Goal: Task Accomplishment & Management: Manage account settings

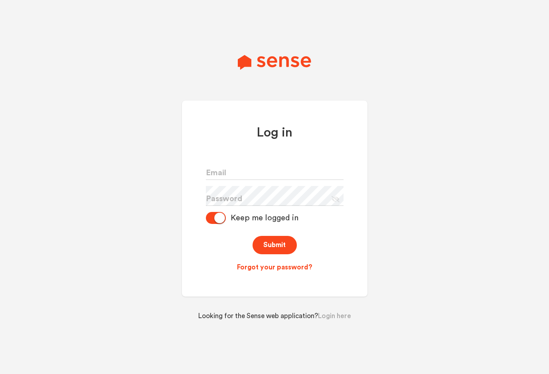
click at [336, 198] on icon at bounding box center [336, 199] width 8 height 6
click at [332, 166] on input "text" at bounding box center [275, 170] width 138 height 20
type input "12038878430"
click at [265, 252] on button "Submit" at bounding box center [275, 245] width 44 height 19
click at [285, 177] on input "12038878430" at bounding box center [275, 170] width 138 height 20
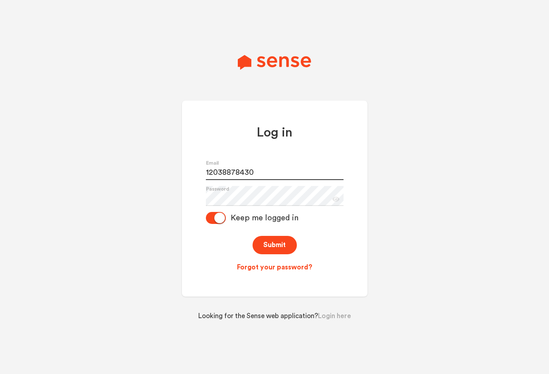
click at [285, 177] on input "12038878430" at bounding box center [275, 170] width 138 height 20
click at [269, 266] on link "Forgot your password?" at bounding box center [275, 268] width 138 height 10
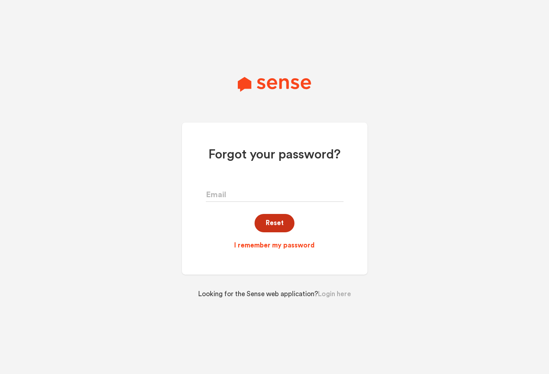
click at [273, 220] on button "Reset" at bounding box center [275, 223] width 40 height 19
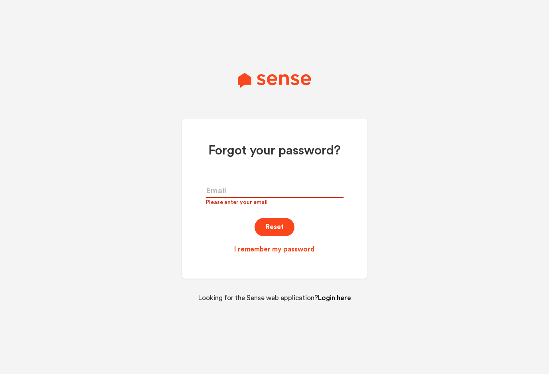
click at [328, 298] on link "Login here" at bounding box center [334, 298] width 33 height 7
